Goal: Find specific page/section: Find specific page/section

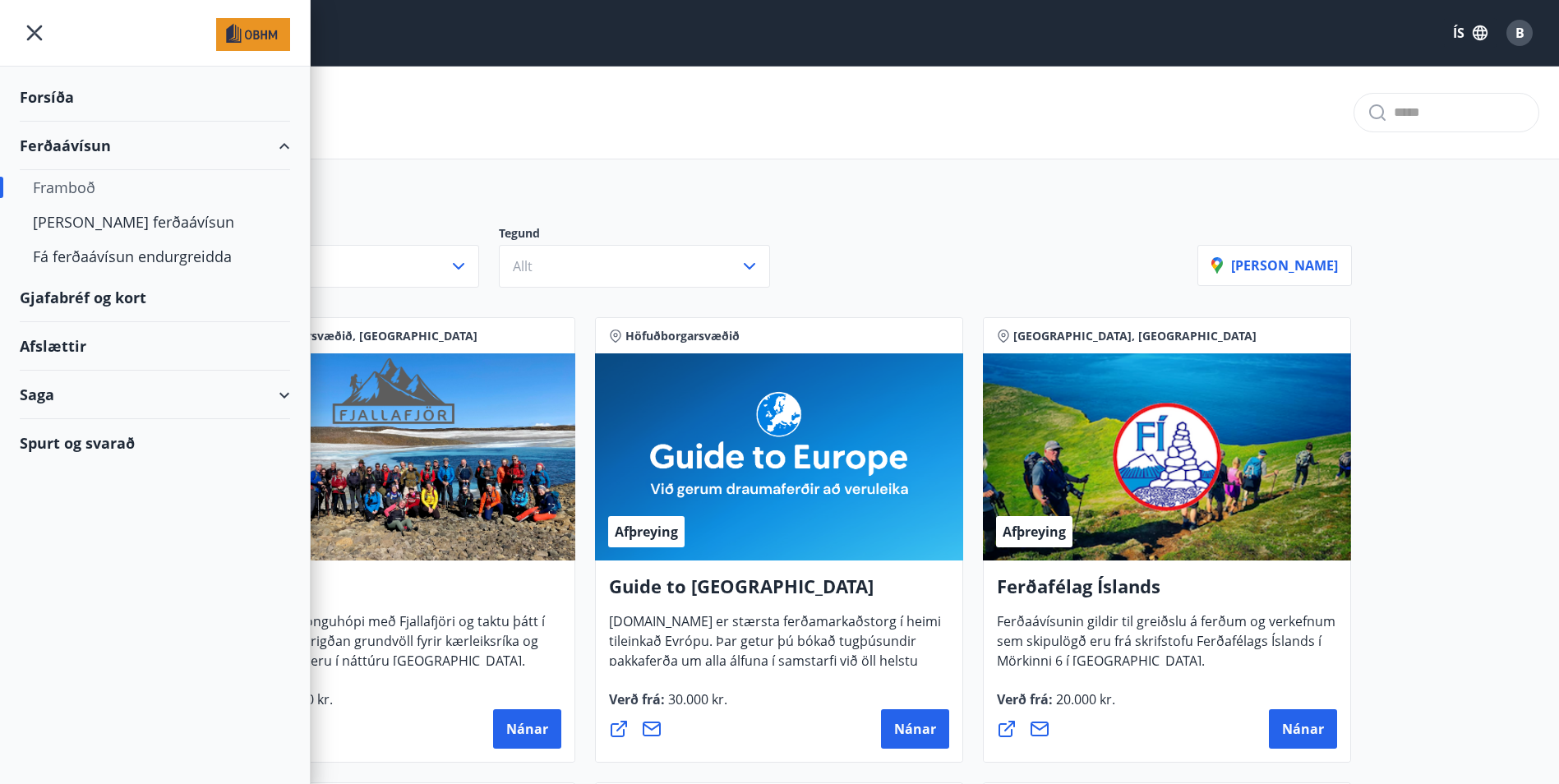
click at [38, 33] on icon "menu" at bounding box center [34, 32] width 30 height 30
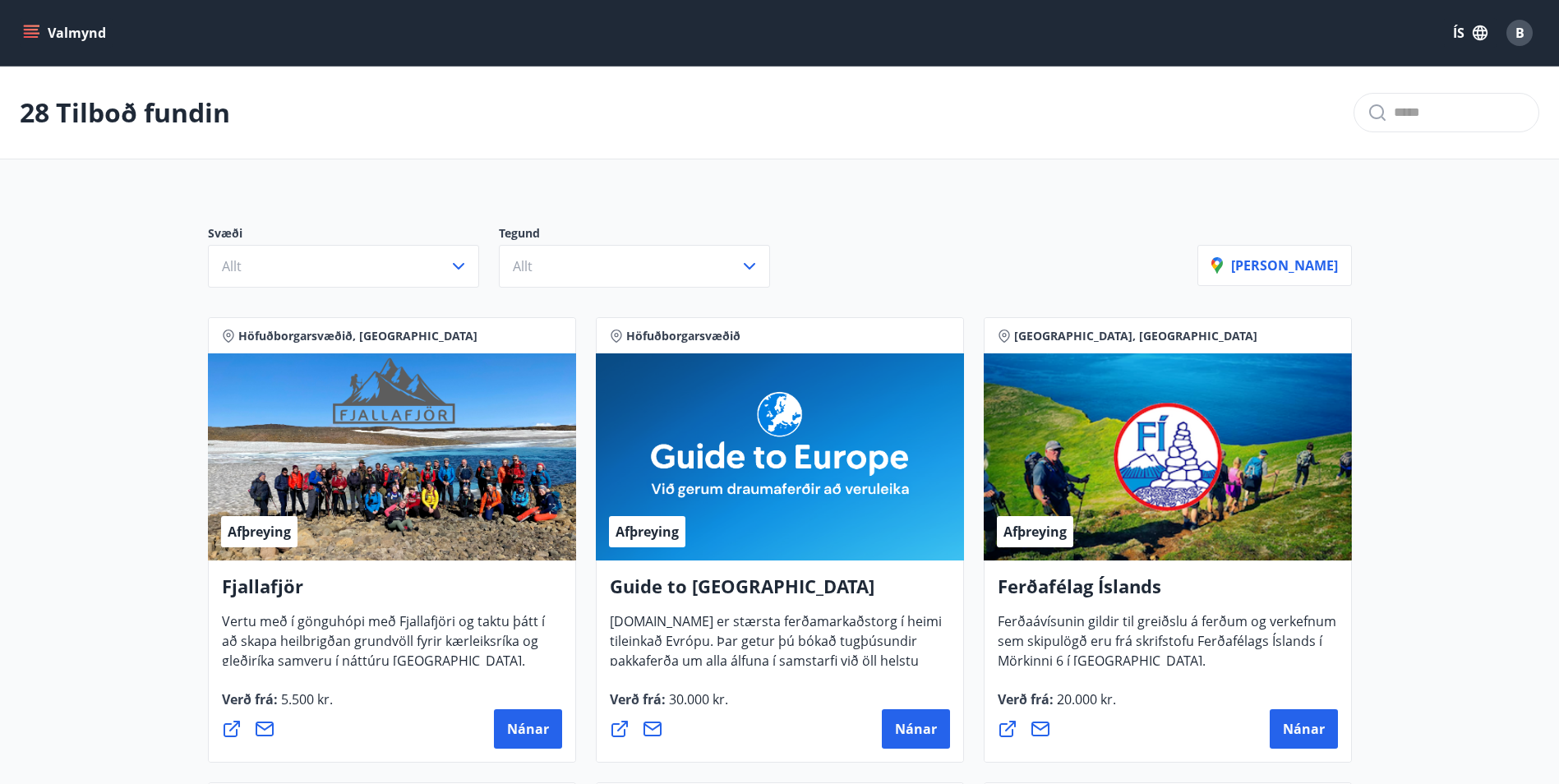
click at [38, 25] on icon "menu" at bounding box center [32, 26] width 18 height 2
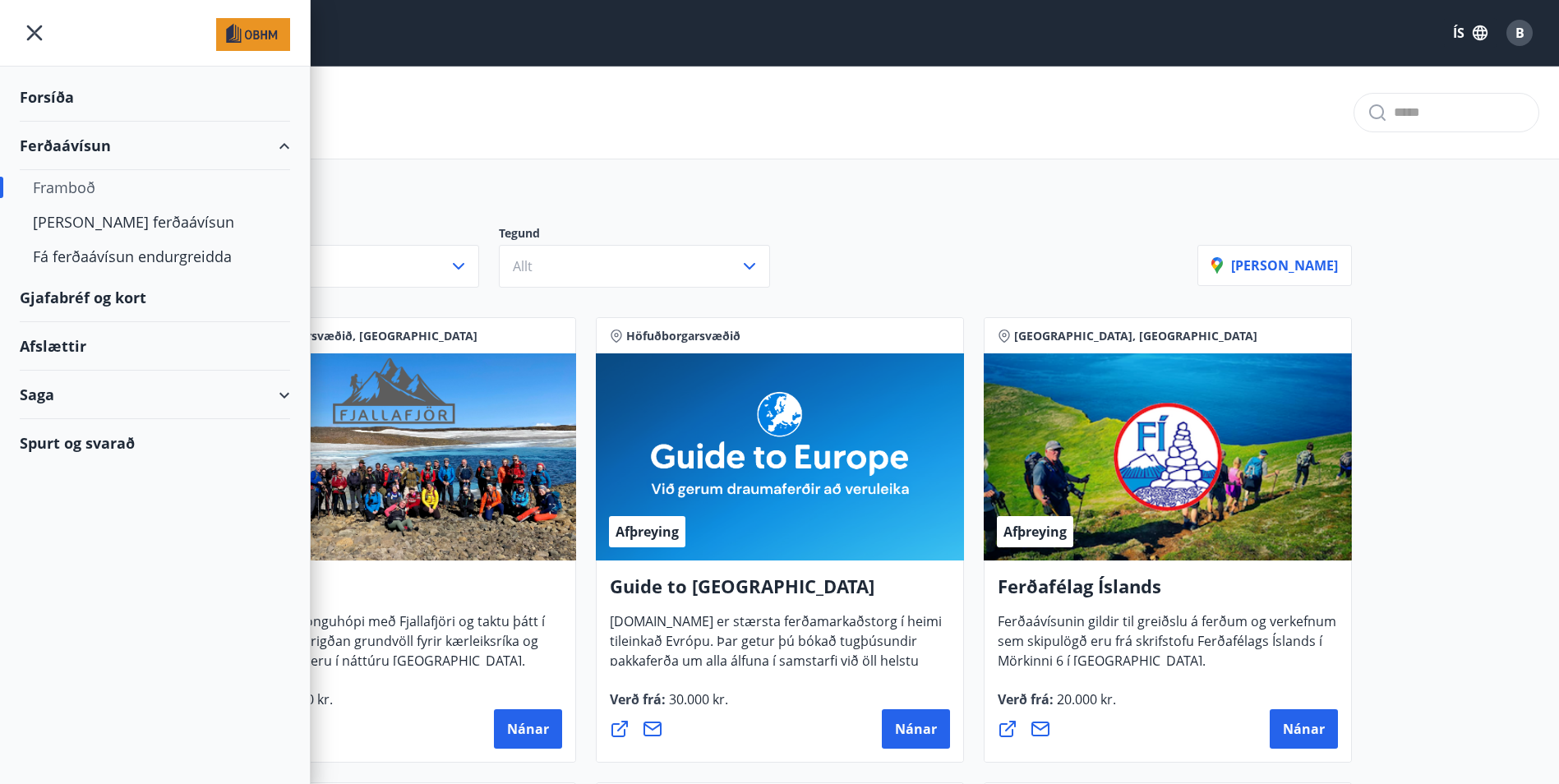
click at [624, 214] on div "Svæði Allt Tegund Allt [PERSON_NAME]" at bounding box center [780, 250] width 1183 height 115
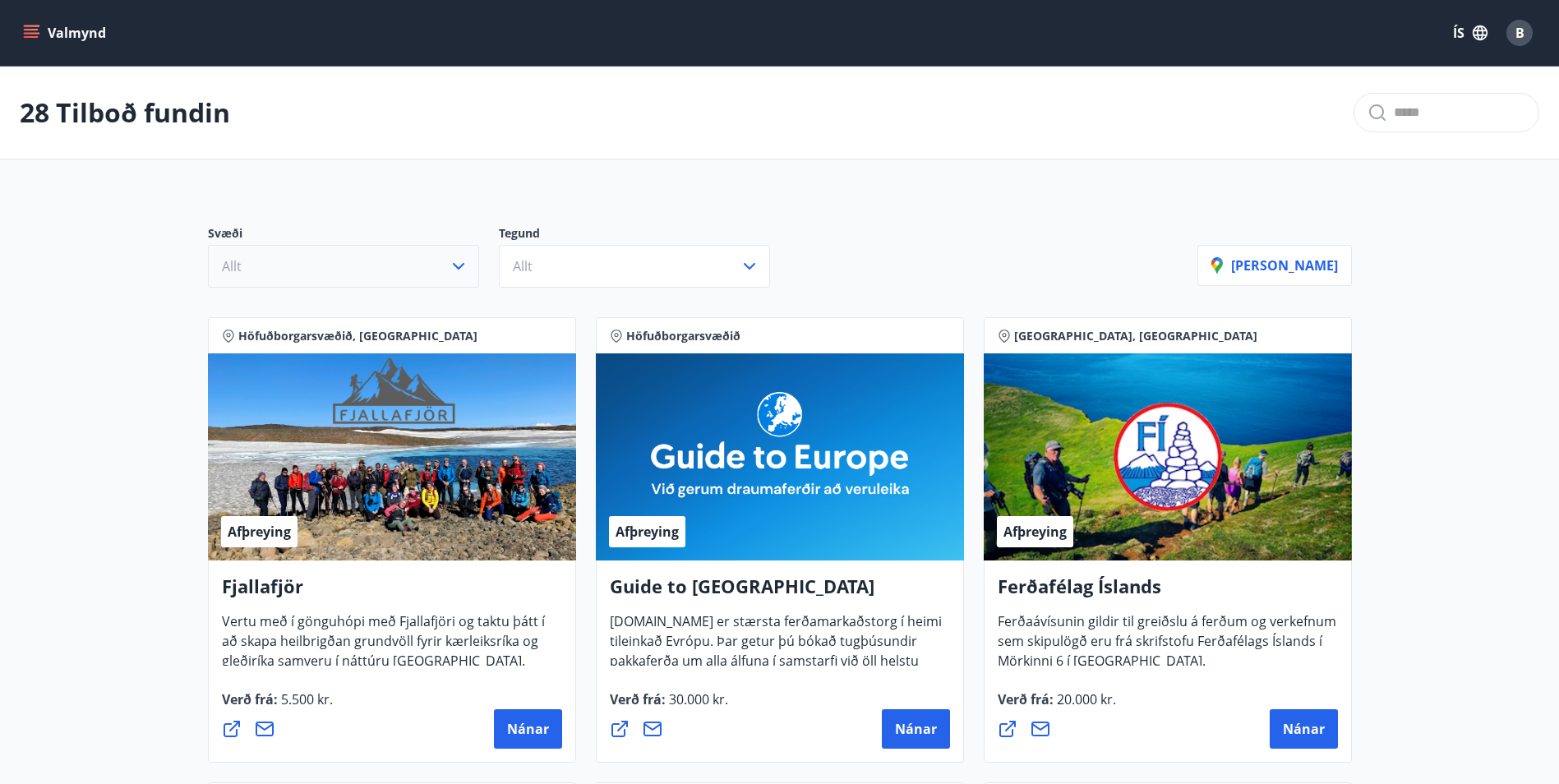
click at [314, 279] on button "Allt" at bounding box center [343, 266] width 271 height 43
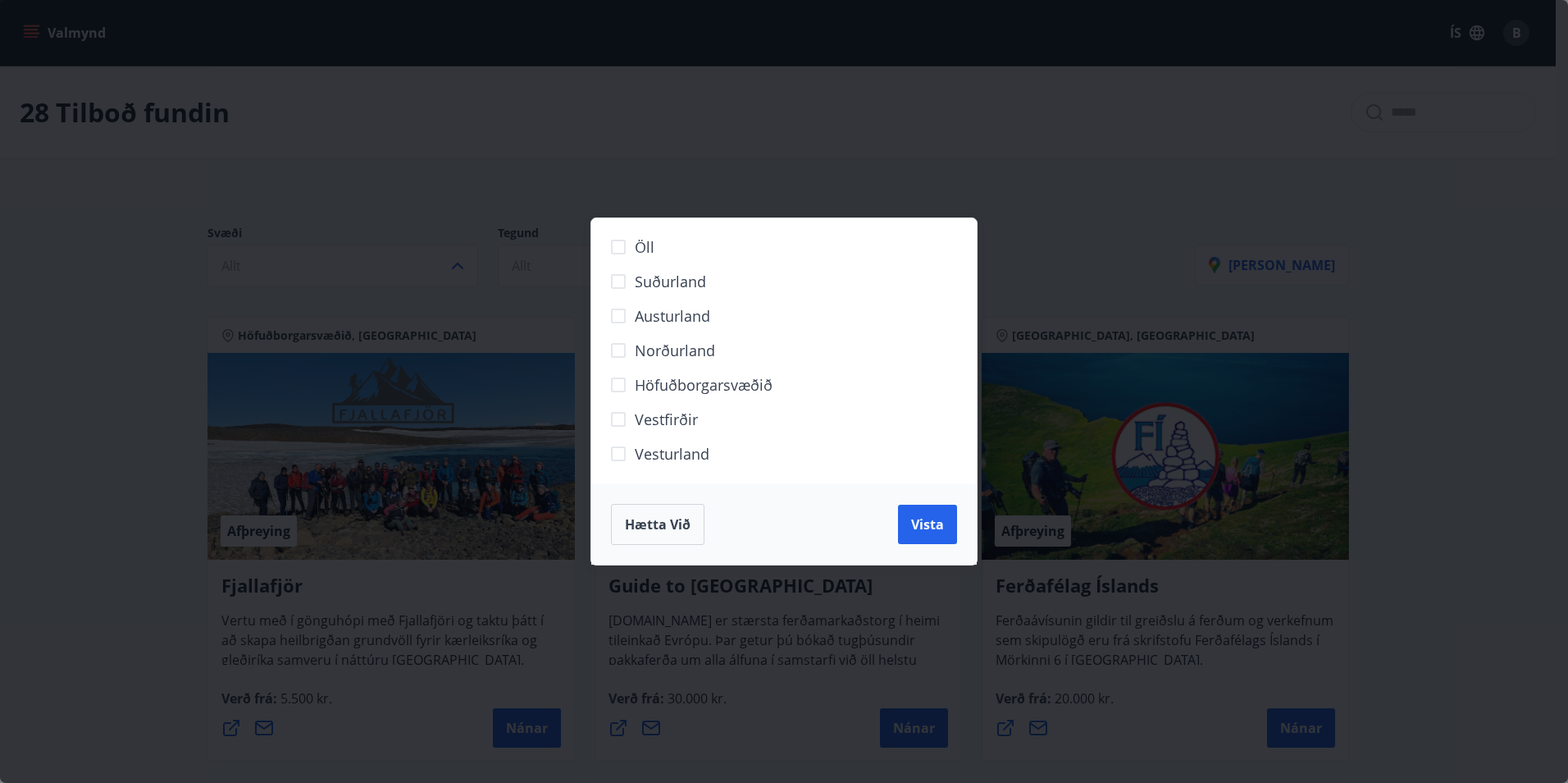
click at [414, 234] on div "Öll Suðurland [GEOGRAPHIC_DATA] Norðurland Höfuðborgarsvæðið [GEOGRAPHIC_DATA] …" at bounding box center [784, 392] width 1568 height 783
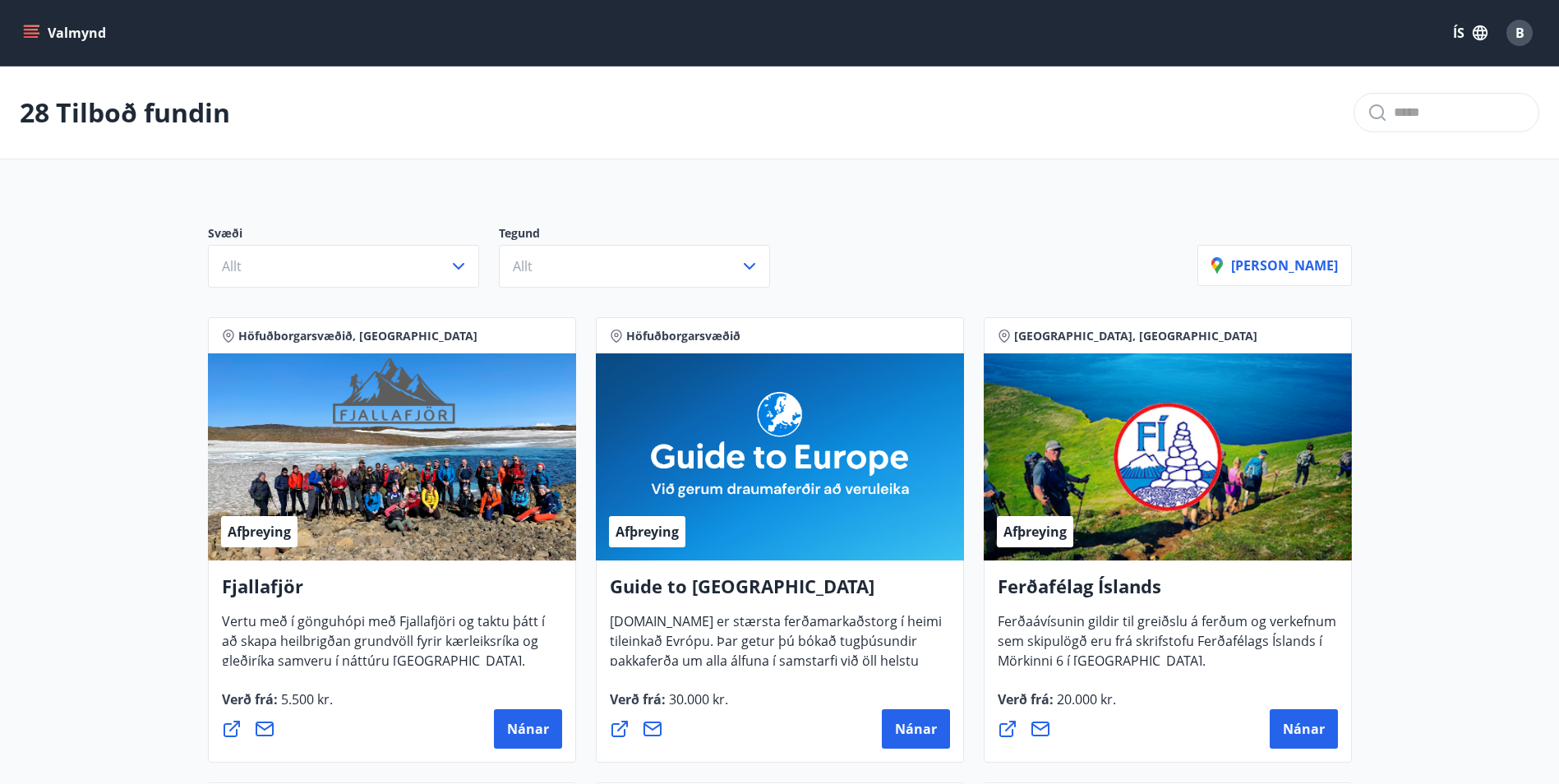
click at [73, 45] on button "Valmynd" at bounding box center [66, 32] width 93 height 30
